Goal: Find specific page/section: Find specific page/section

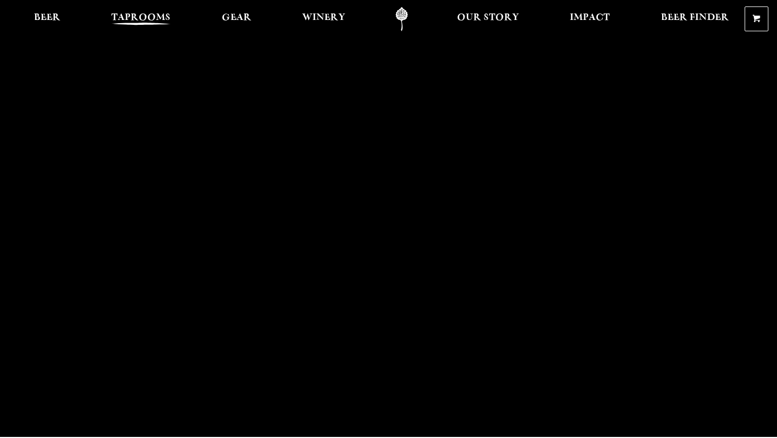
click at [133, 22] on span "Taprooms" at bounding box center [140, 17] width 59 height 9
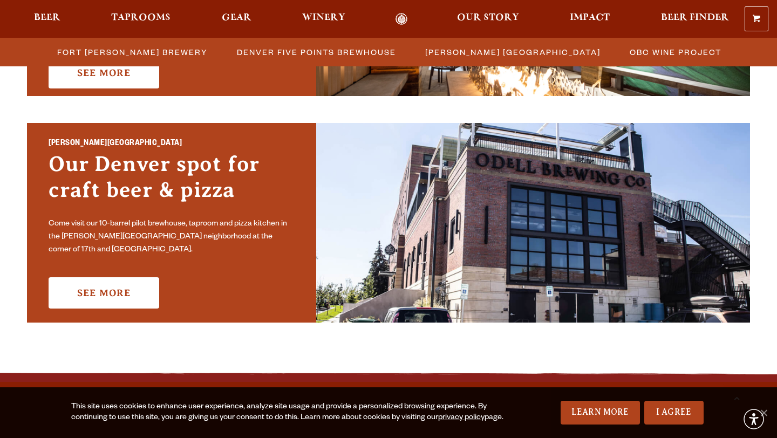
scroll to position [815, 0]
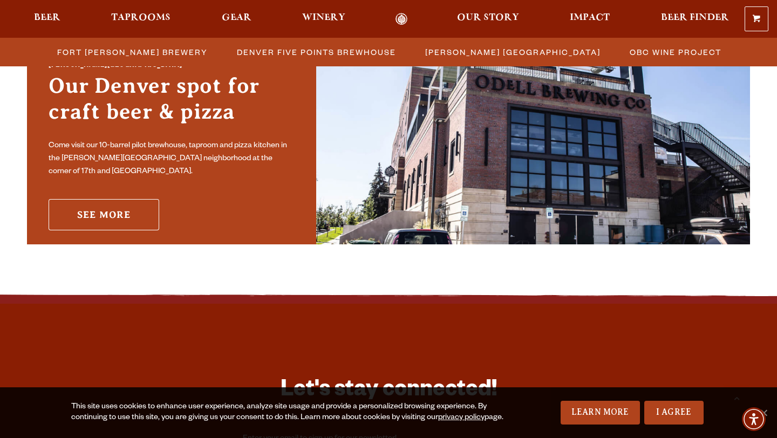
click at [139, 207] on link "See More" at bounding box center [104, 214] width 111 height 31
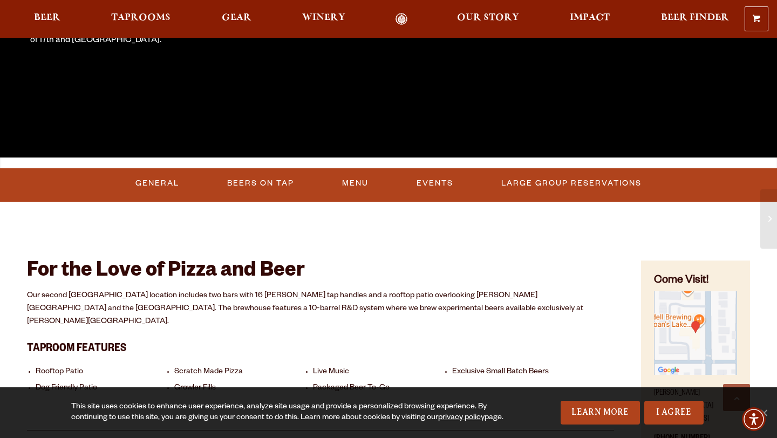
scroll to position [296, 0]
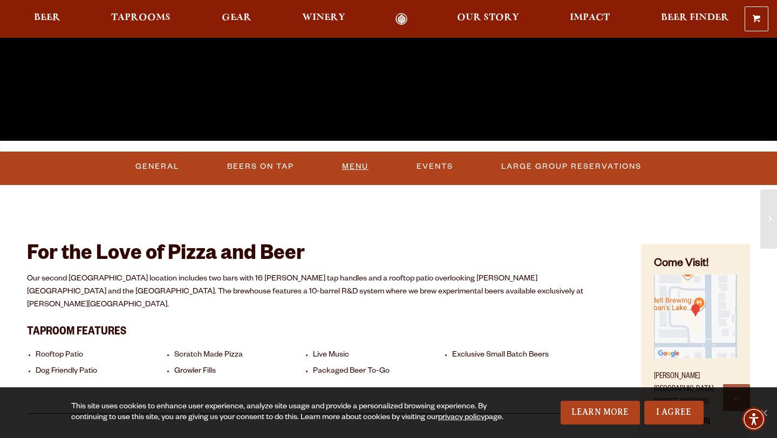
click at [352, 175] on link "Menu" at bounding box center [355, 166] width 35 height 25
